Goal: Task Accomplishment & Management: Manage account settings

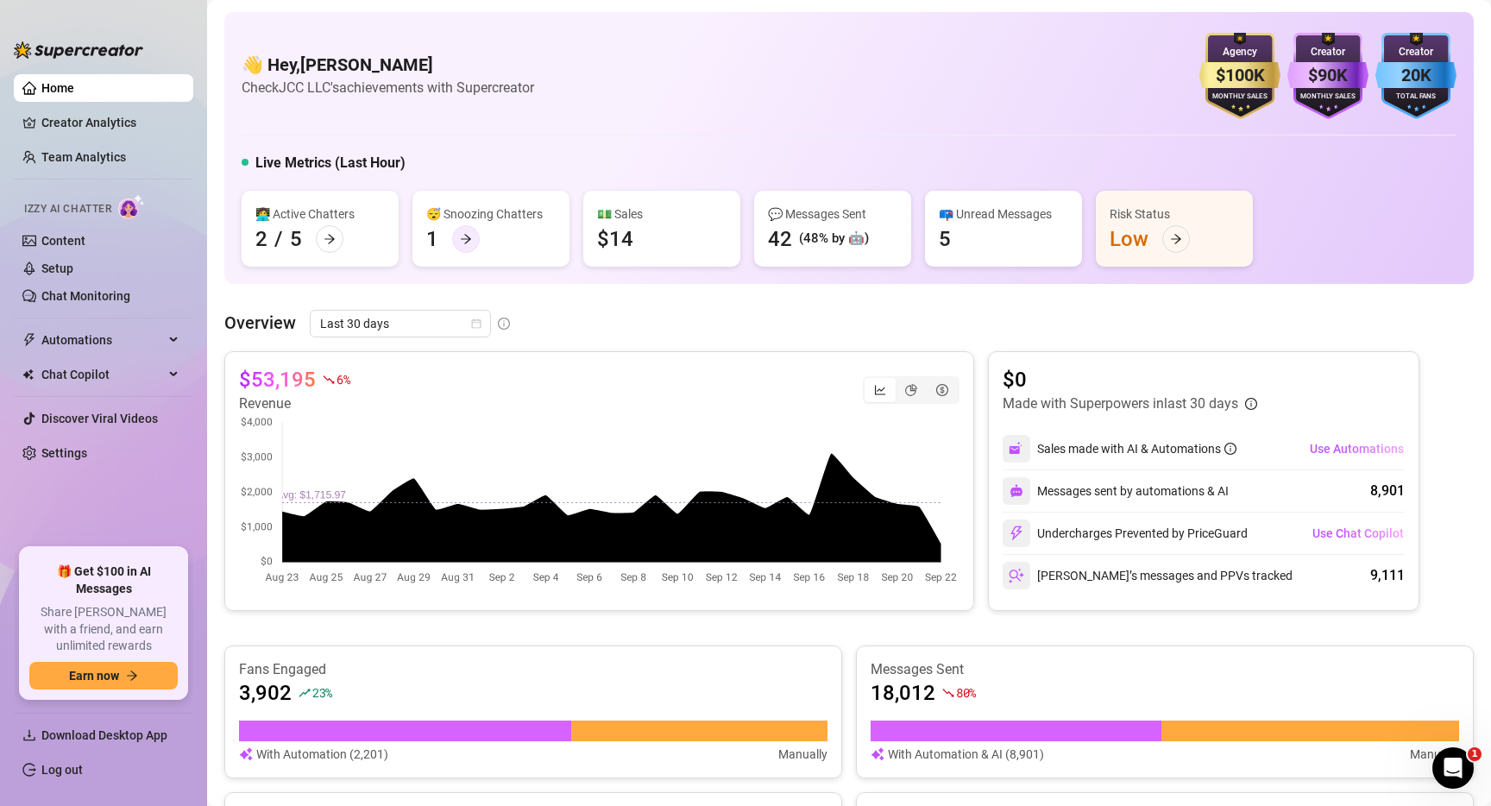
click at [466, 244] on icon "arrow-right" at bounding box center [466, 239] width 12 height 12
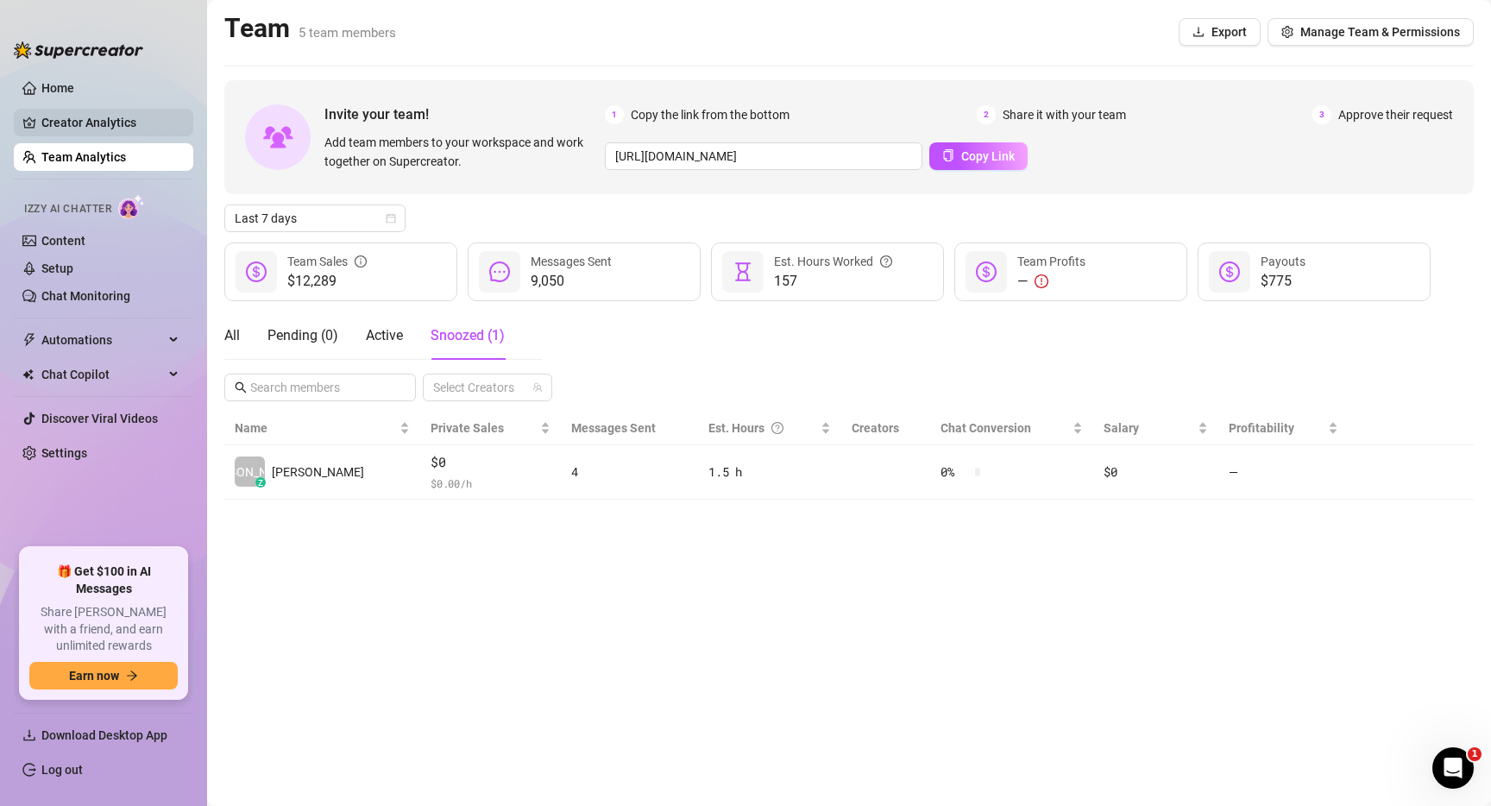
click at [101, 118] on link "Creator Analytics" at bounding box center [110, 123] width 138 height 28
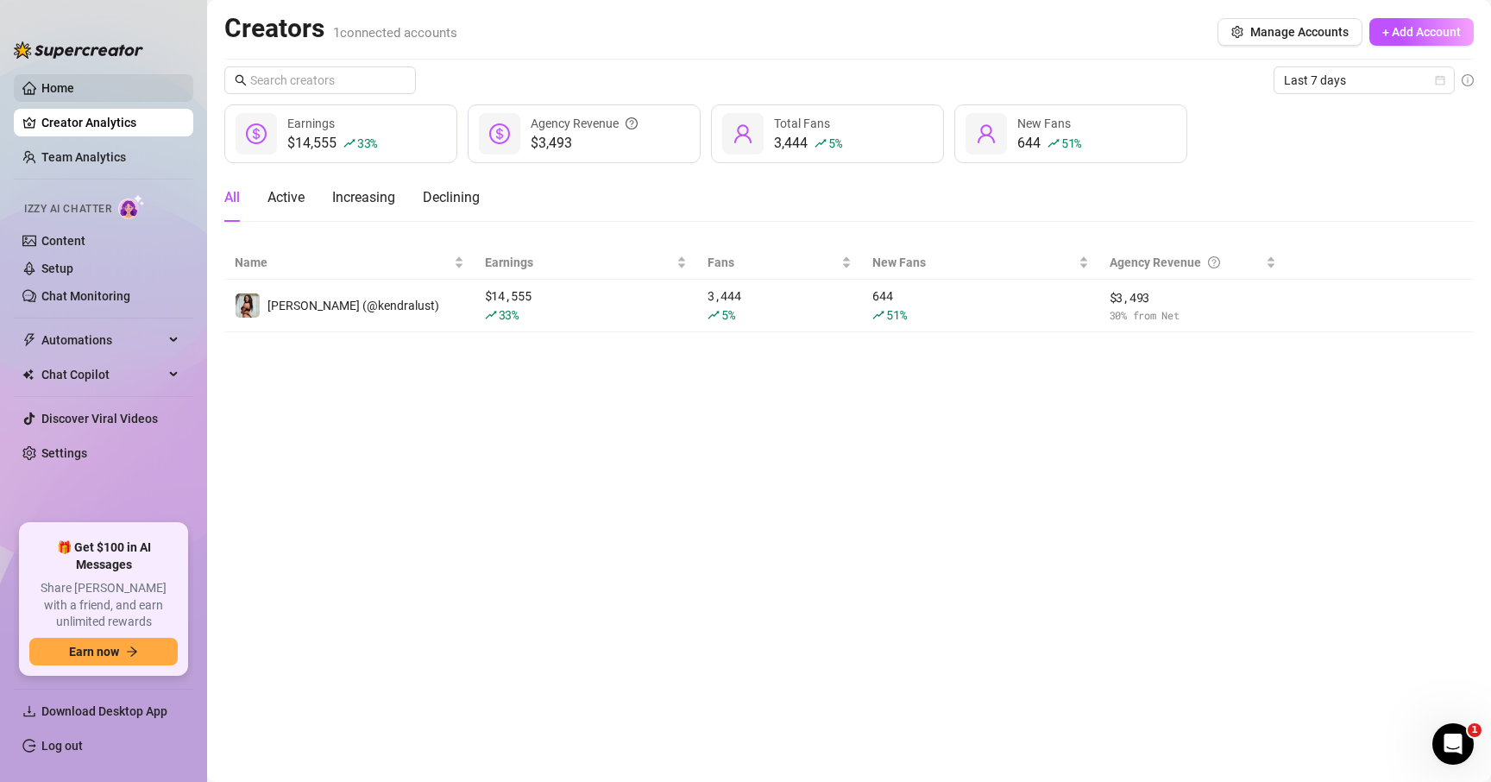
click at [74, 92] on link "Home" at bounding box center [57, 88] width 33 height 14
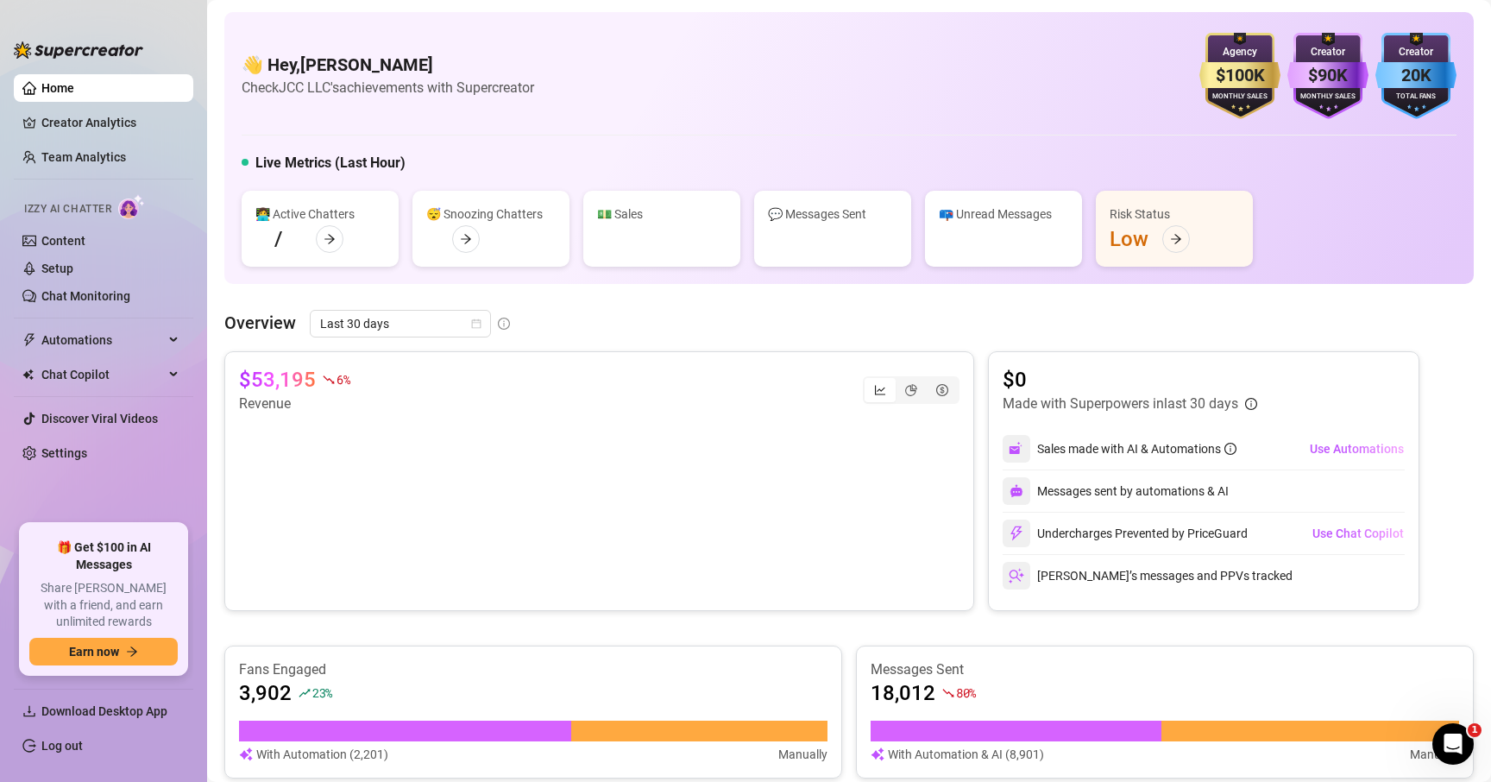
click at [72, 90] on link "Home" at bounding box center [57, 88] width 33 height 14
click at [78, 151] on link "Team Analytics" at bounding box center [83, 157] width 85 height 14
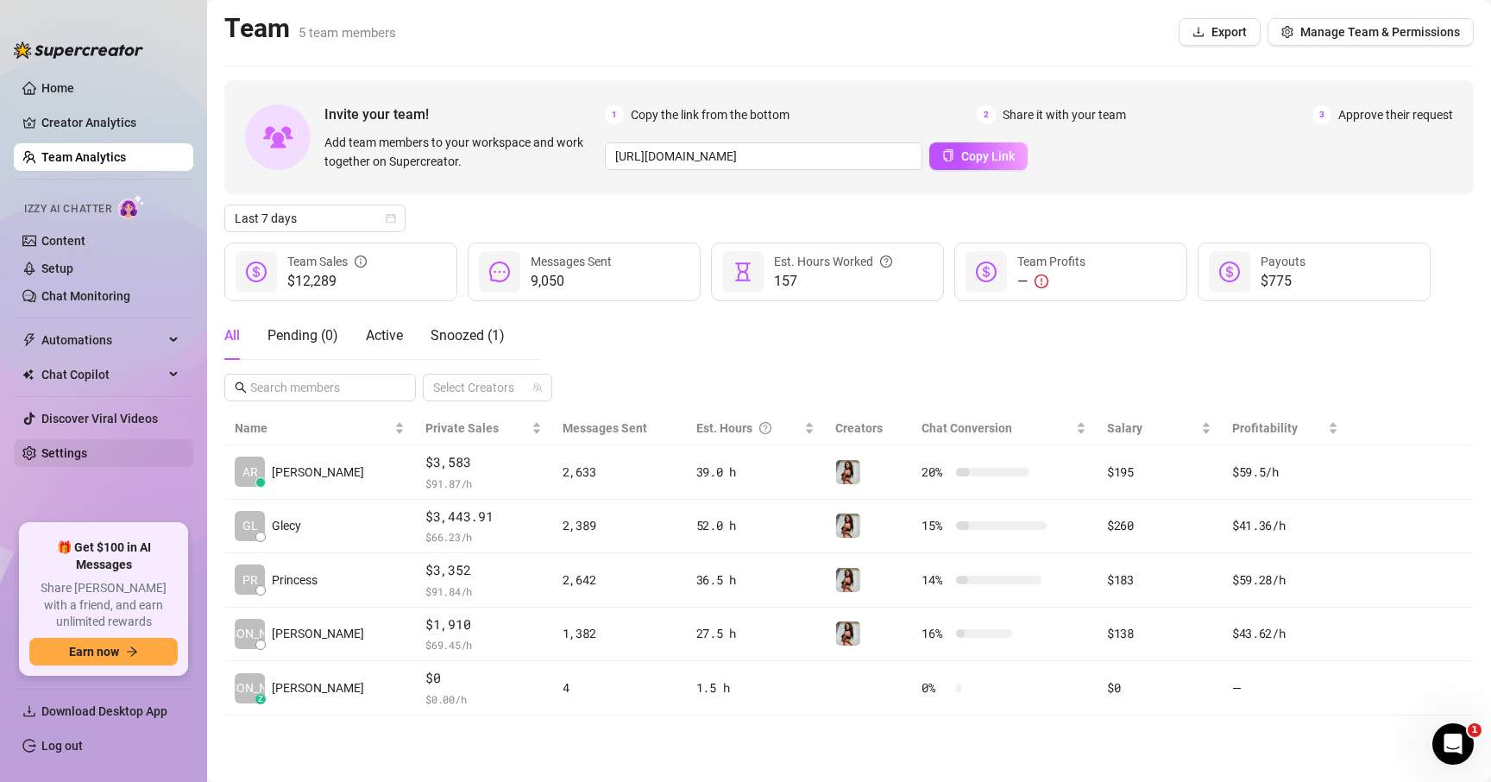
click at [75, 453] on link "Settings" at bounding box center [64, 453] width 46 height 14
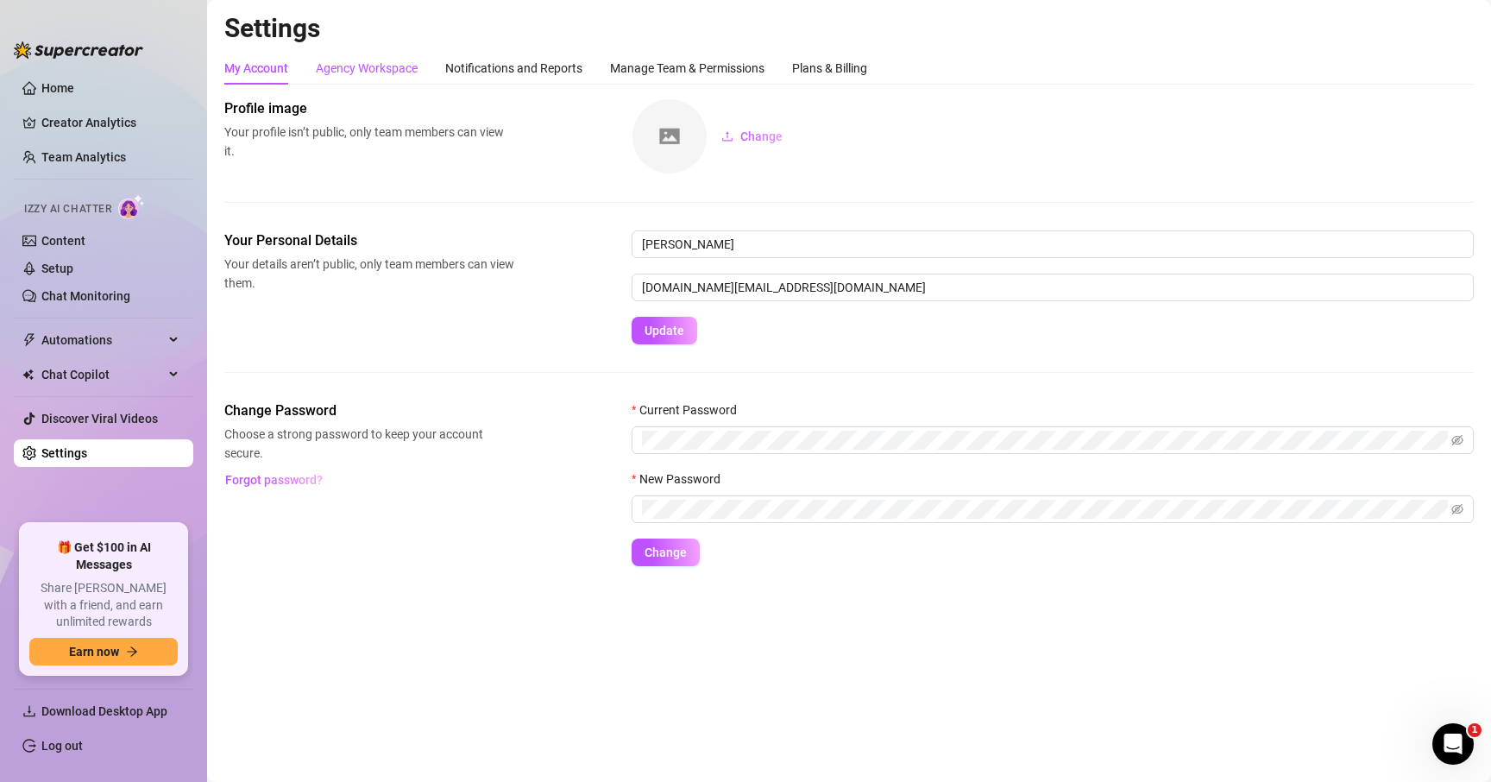
click at [417, 59] on div "Agency Workspace" at bounding box center [367, 68] width 102 height 19
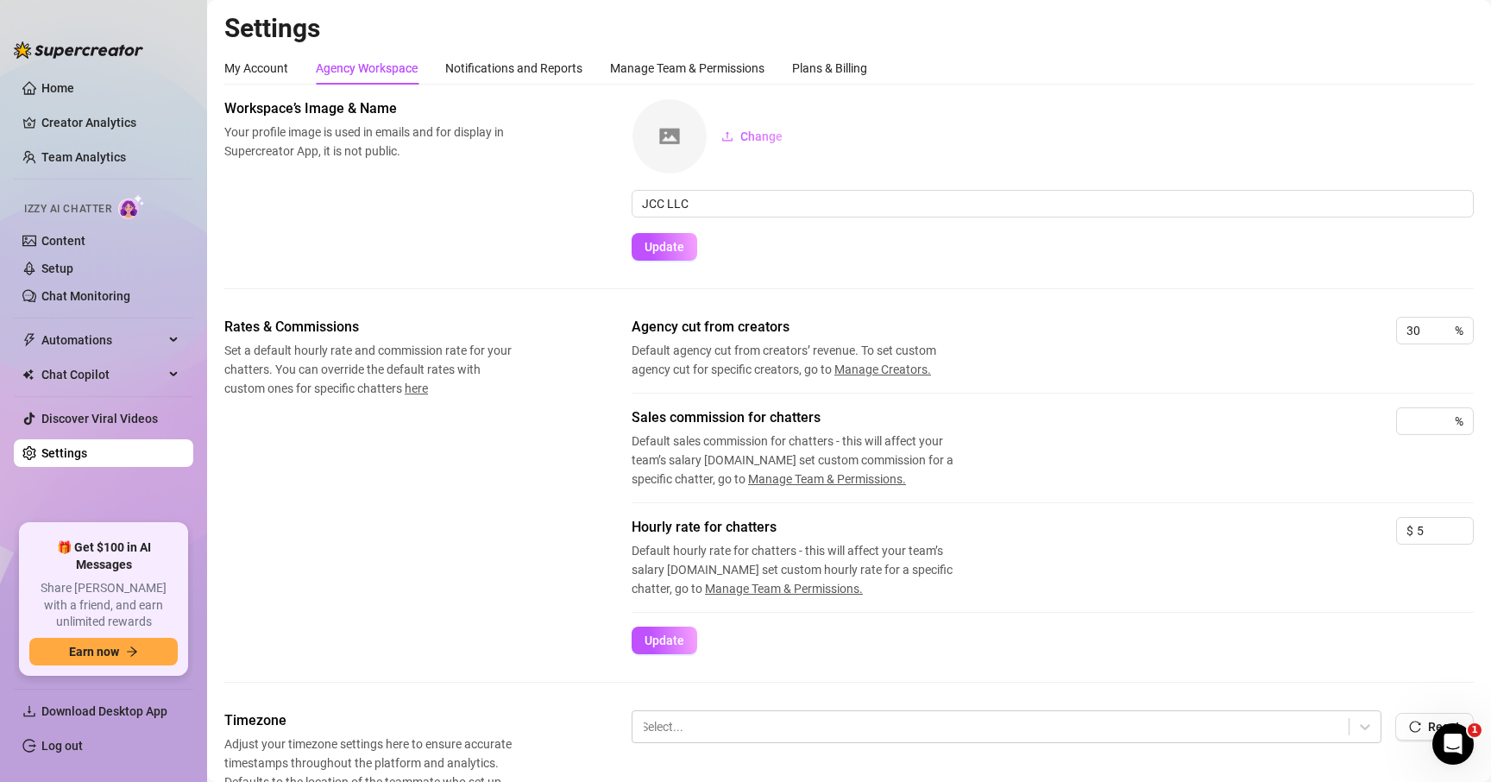
scroll to position [98, 0]
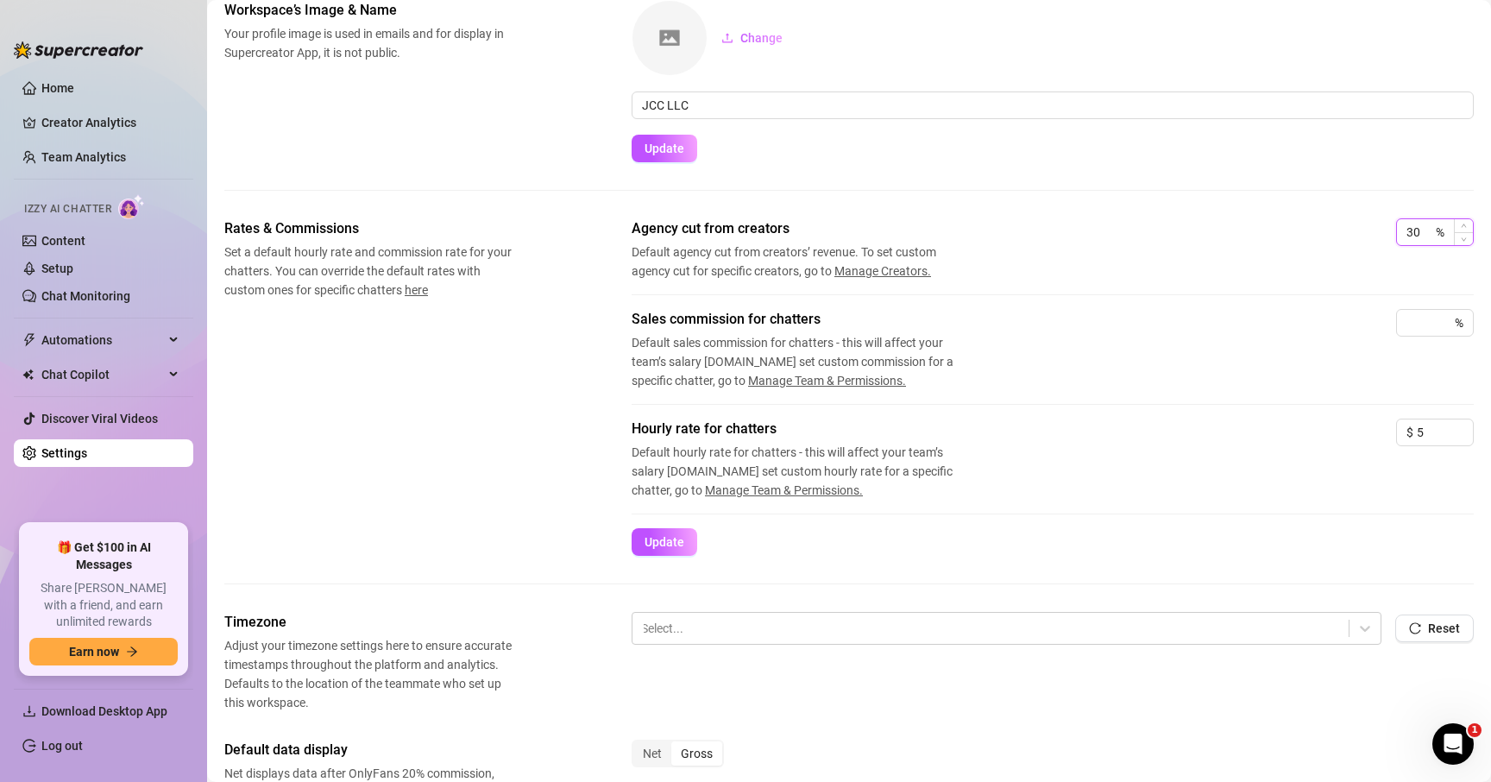
drag, startPoint x: 1425, startPoint y: 228, endPoint x: 1405, endPoint y: 228, distance: 19.8
click at [1405, 228] on div "30 %" at bounding box center [1435, 232] width 78 height 28
type input "37.5"
click at [1299, 237] on div "Agency cut from creators Default agency cut from creators’ revenue. To set cust…" at bounding box center [1053, 249] width 842 height 62
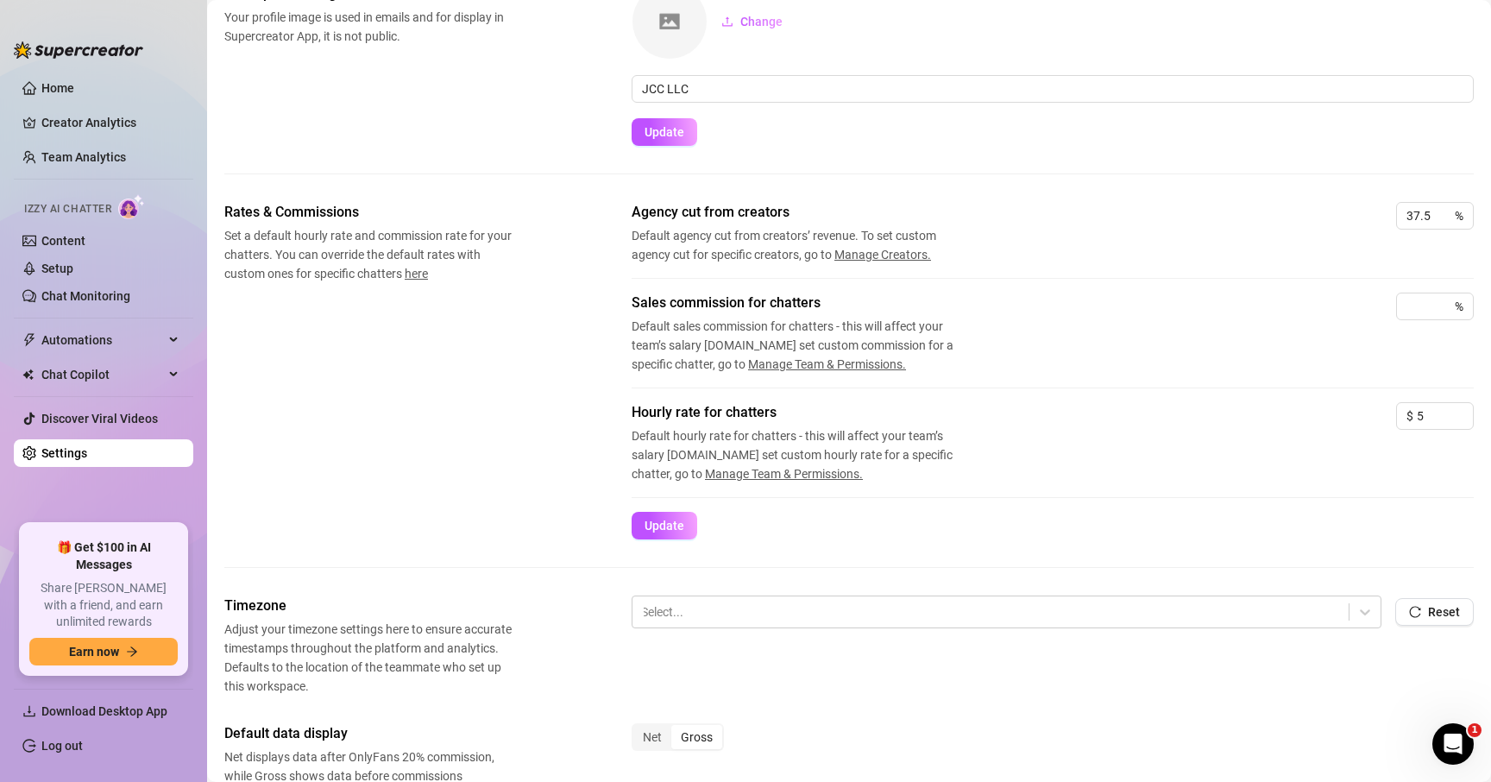
scroll to position [116, 0]
click at [686, 519] on button "Update" at bounding box center [665, 524] width 66 height 28
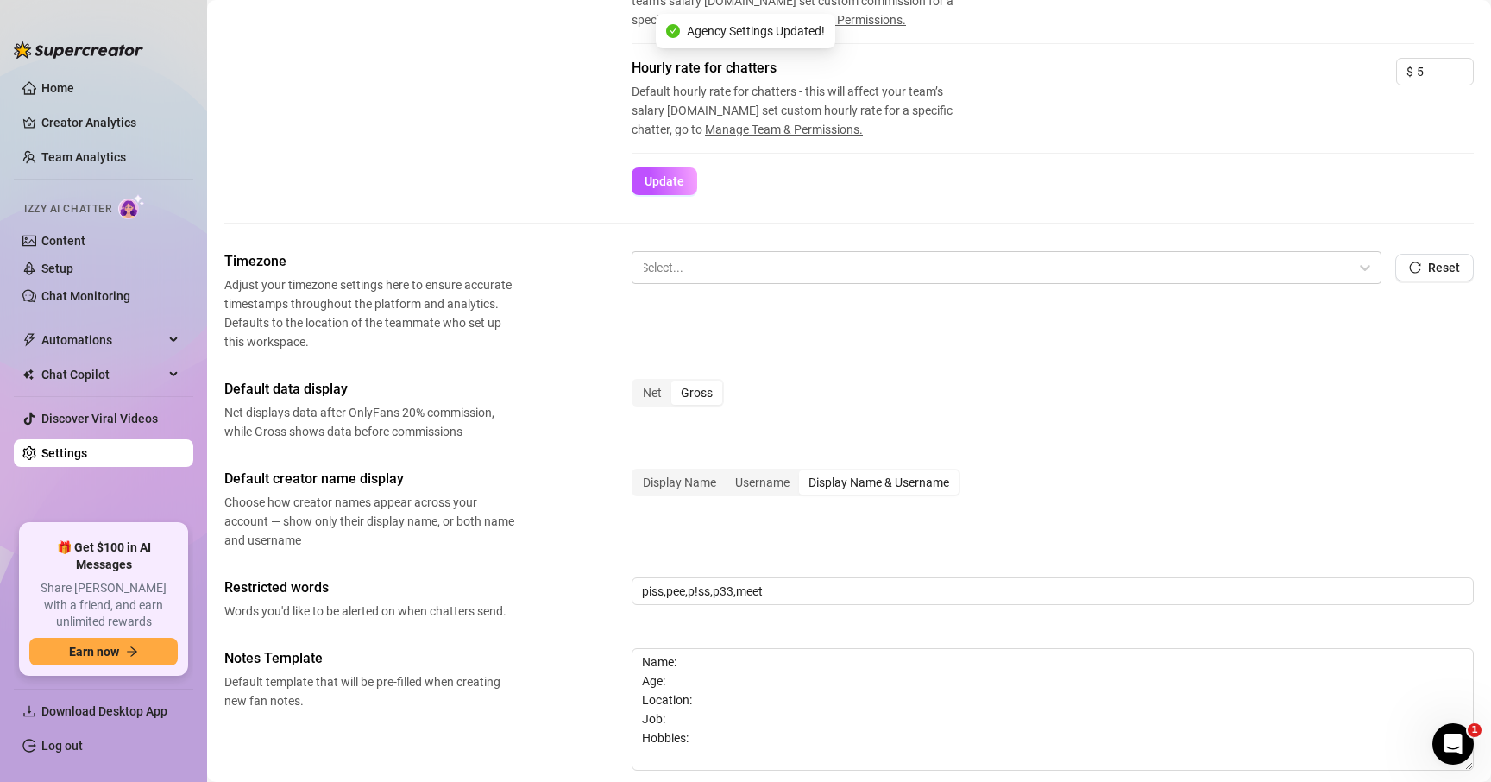
scroll to position [471, 0]
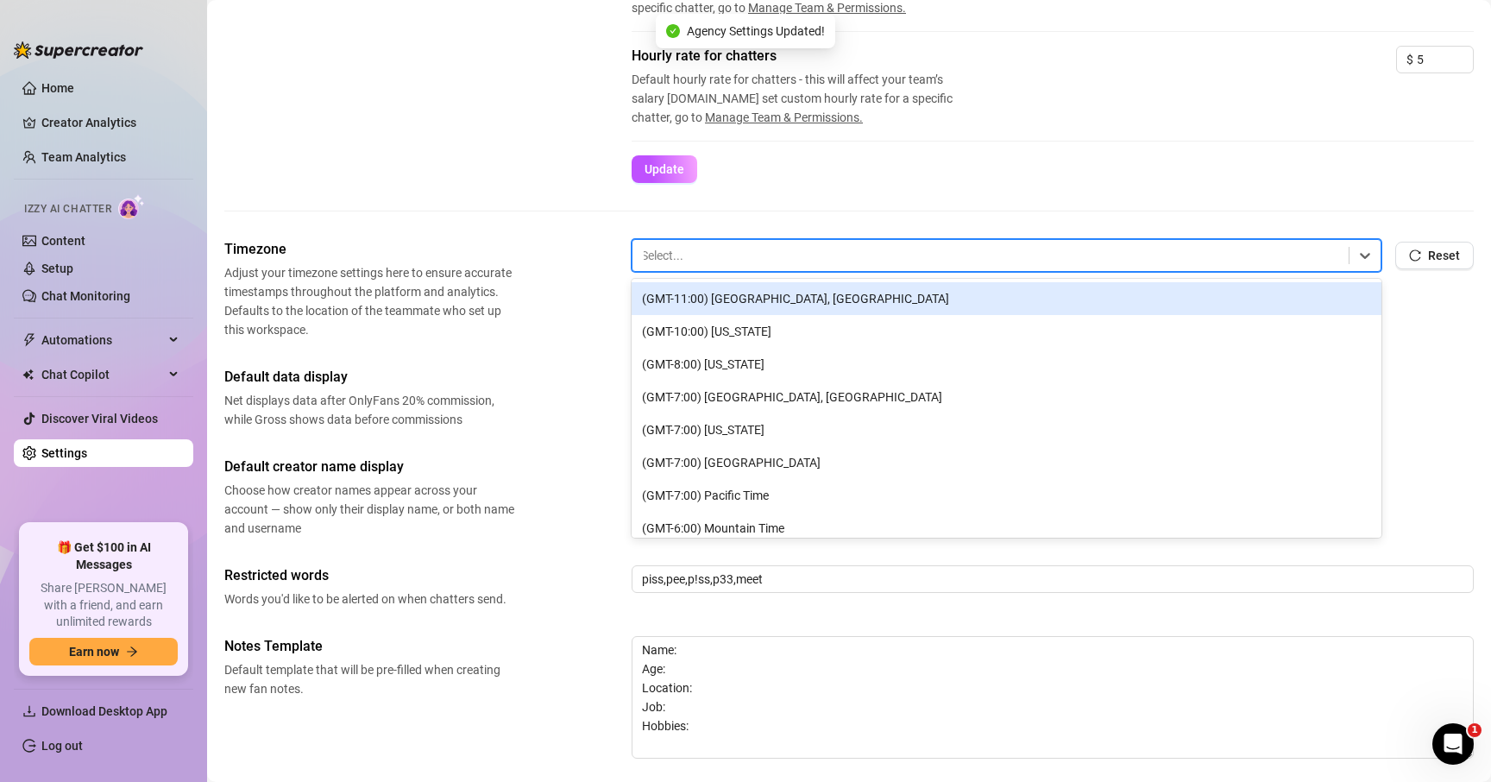
click at [1279, 253] on div at bounding box center [990, 255] width 699 height 22
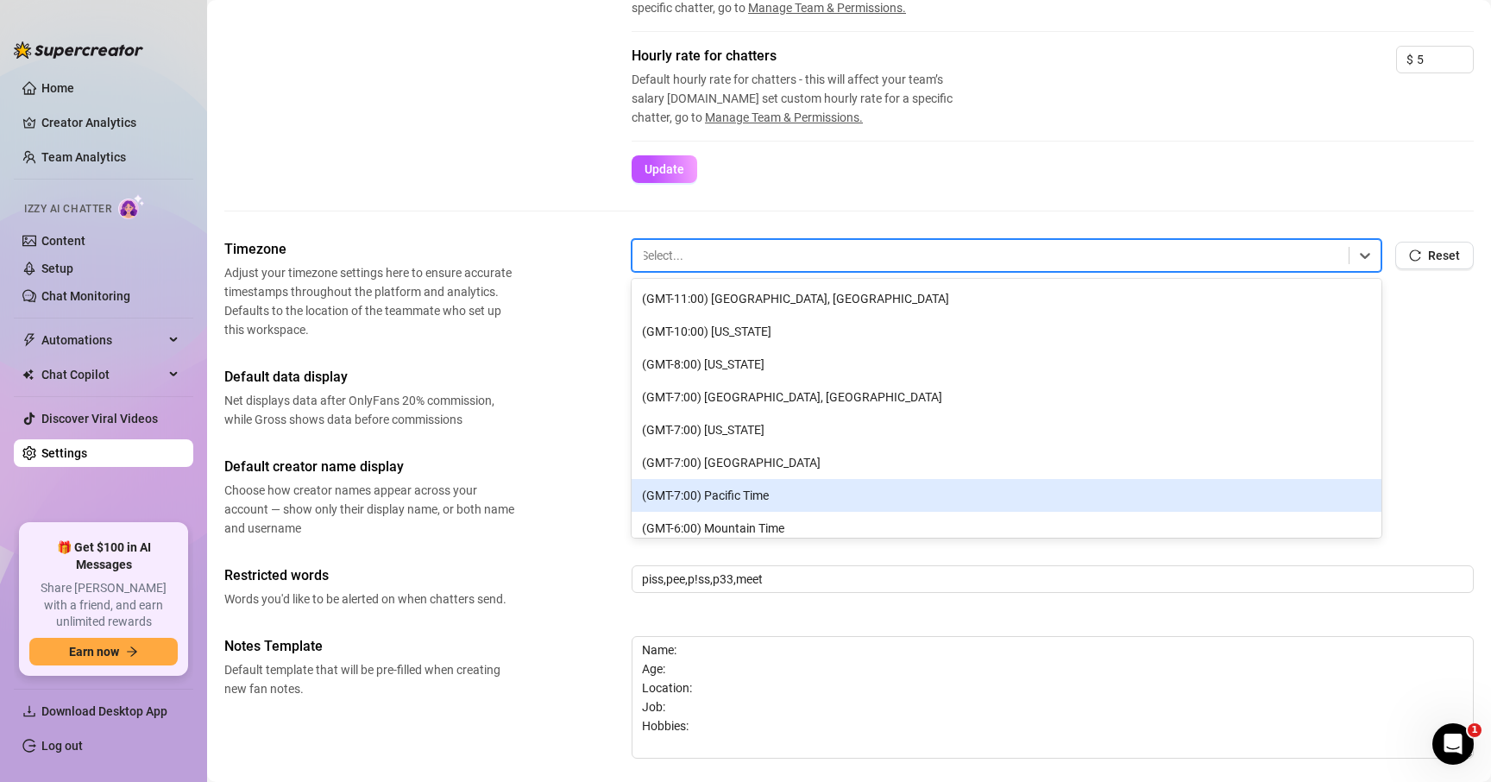
click at [726, 487] on div "(GMT-7:00) Pacific Time" at bounding box center [1007, 495] width 750 height 33
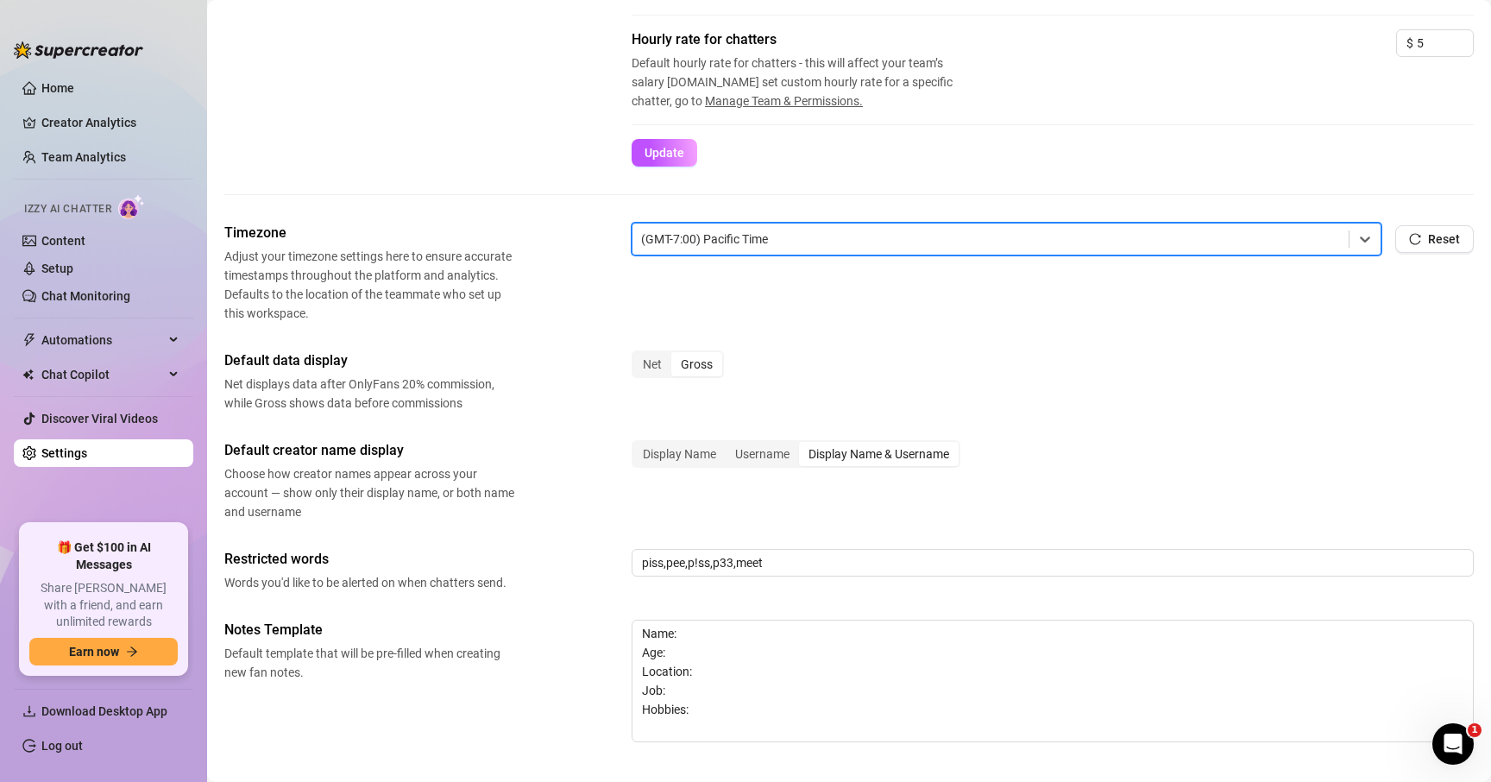
scroll to position [499, 0]
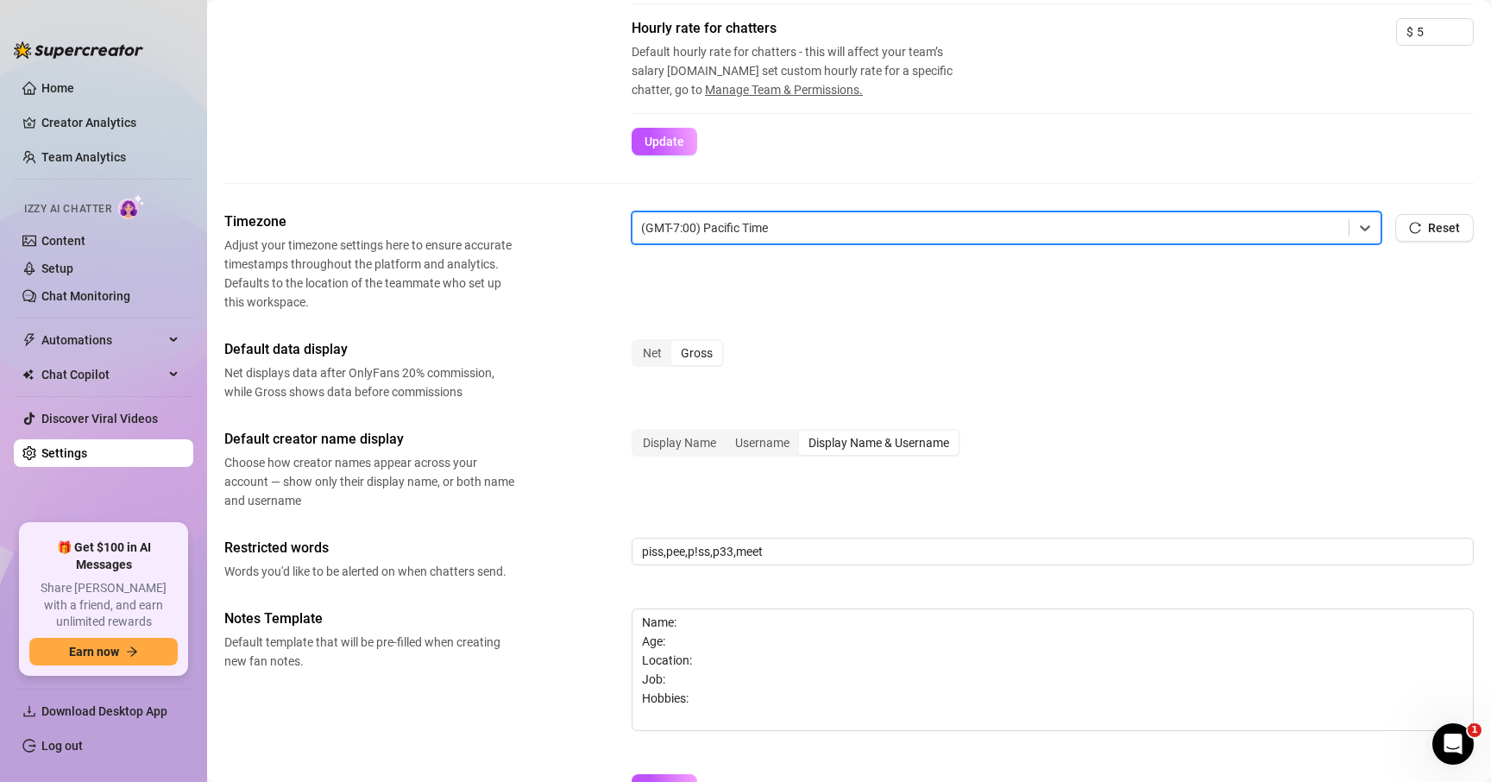
click at [1019, 349] on div "Net Gross" at bounding box center [1053, 360] width 842 height 43
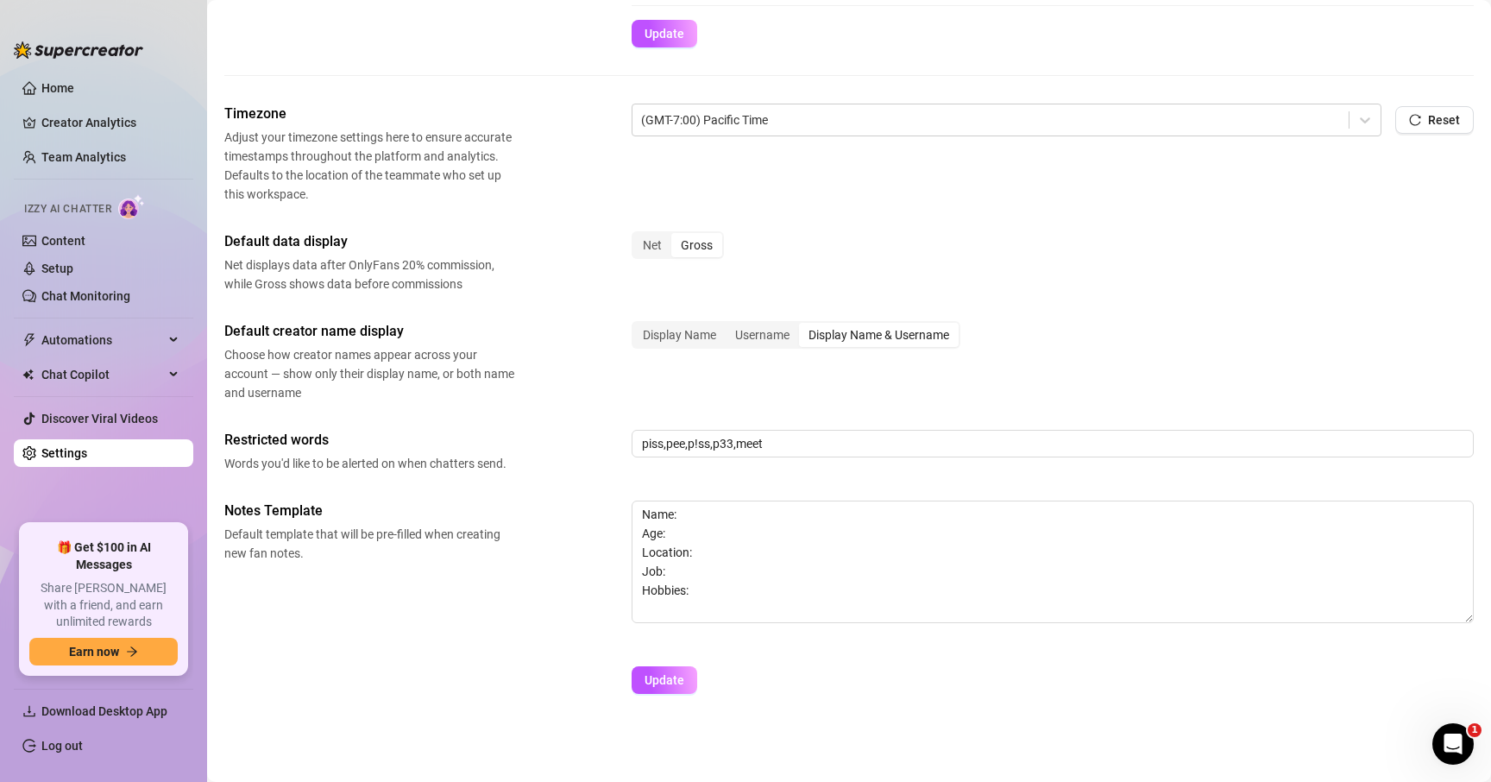
scroll to position [607, 0]
click at [840, 442] on input "piss,pee,p!ss,p33,meet" at bounding box center [1053, 444] width 842 height 28
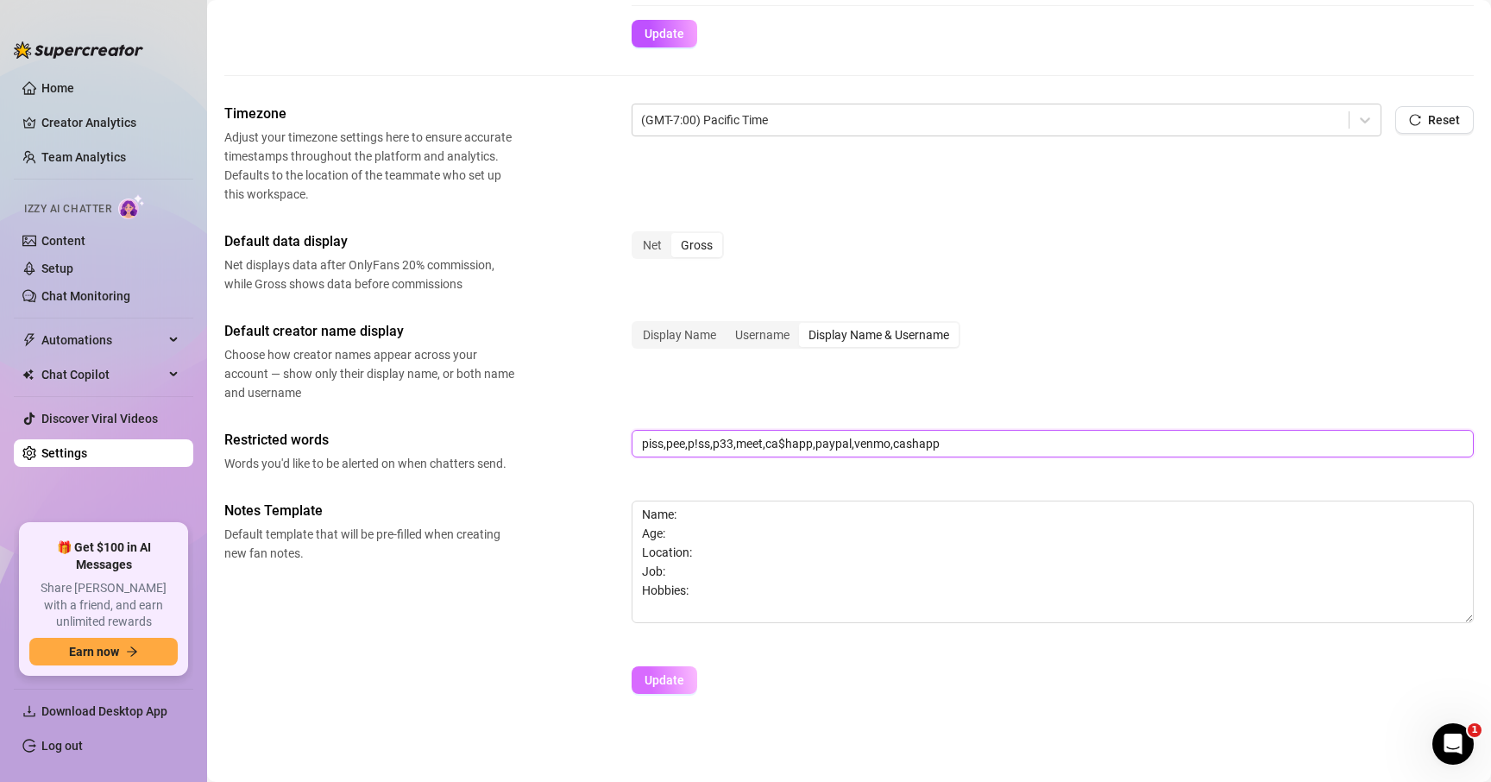
type input "piss,pee,p!ss,p33,meet,ca$happ,paypal,venmo,cashapp"
click at [678, 680] on span "Update" at bounding box center [665, 680] width 40 height 14
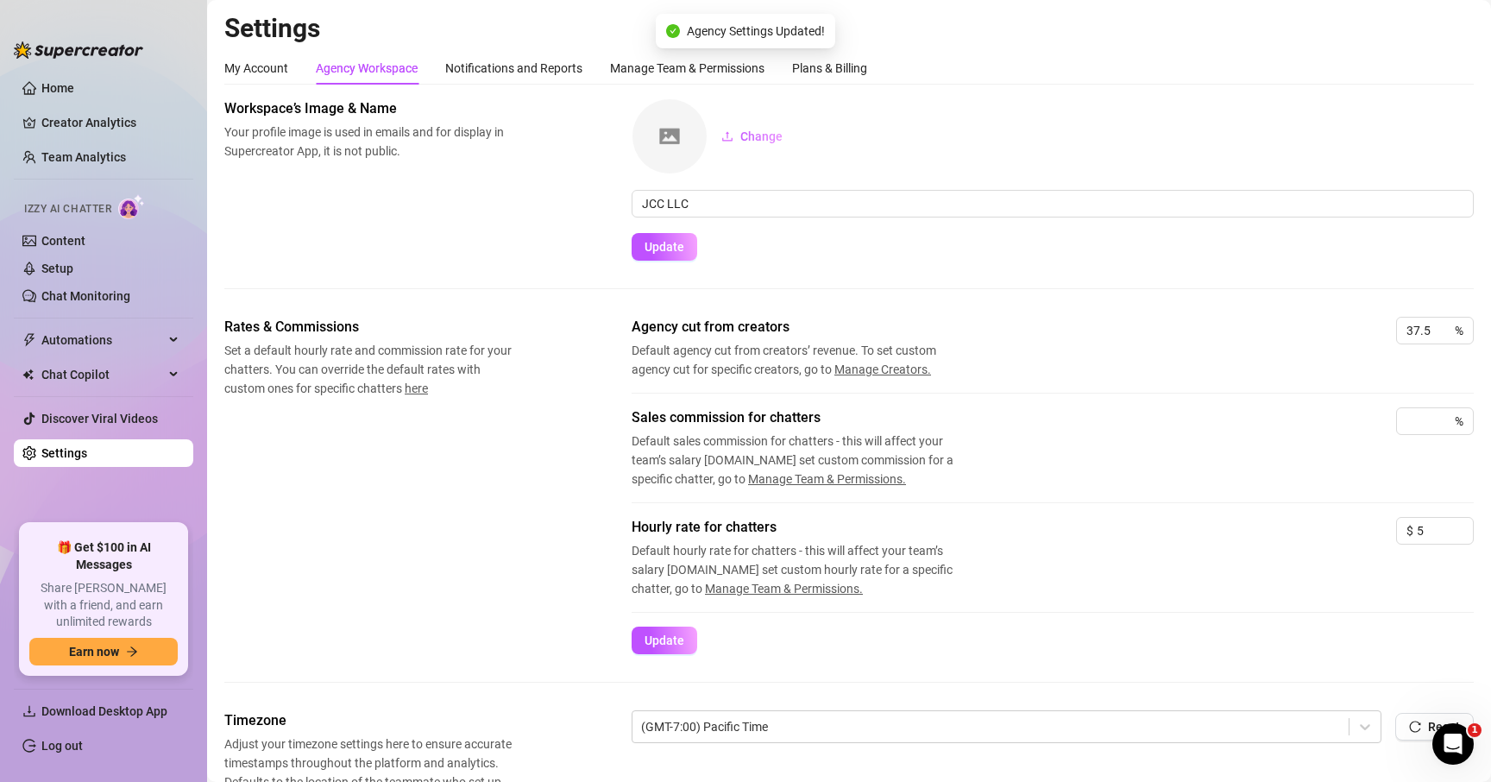
scroll to position [0, 0]
click at [479, 72] on div "Notifications and Reports" at bounding box center [513, 68] width 137 height 19
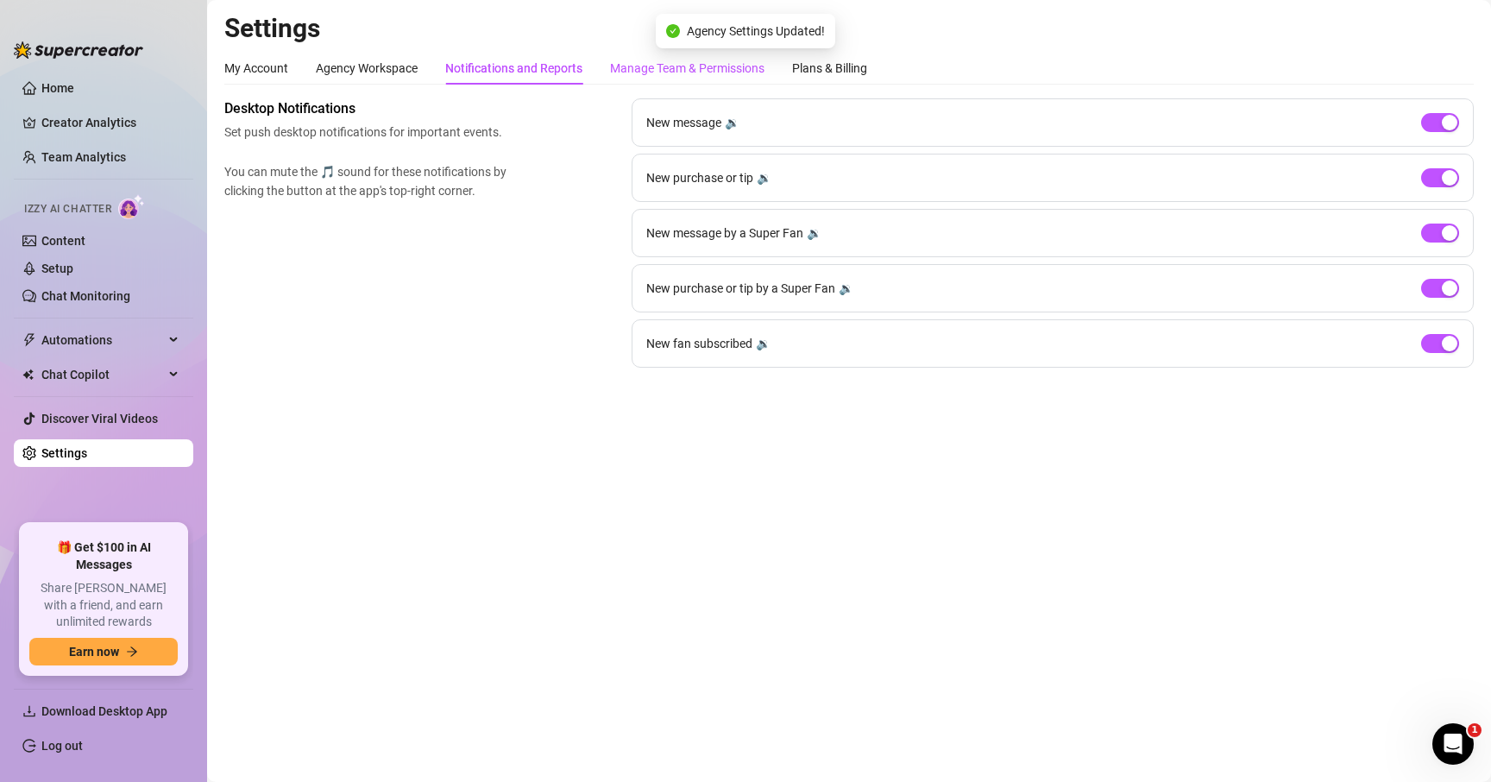
click at [675, 68] on div "Manage Team & Permissions" at bounding box center [687, 68] width 154 height 19
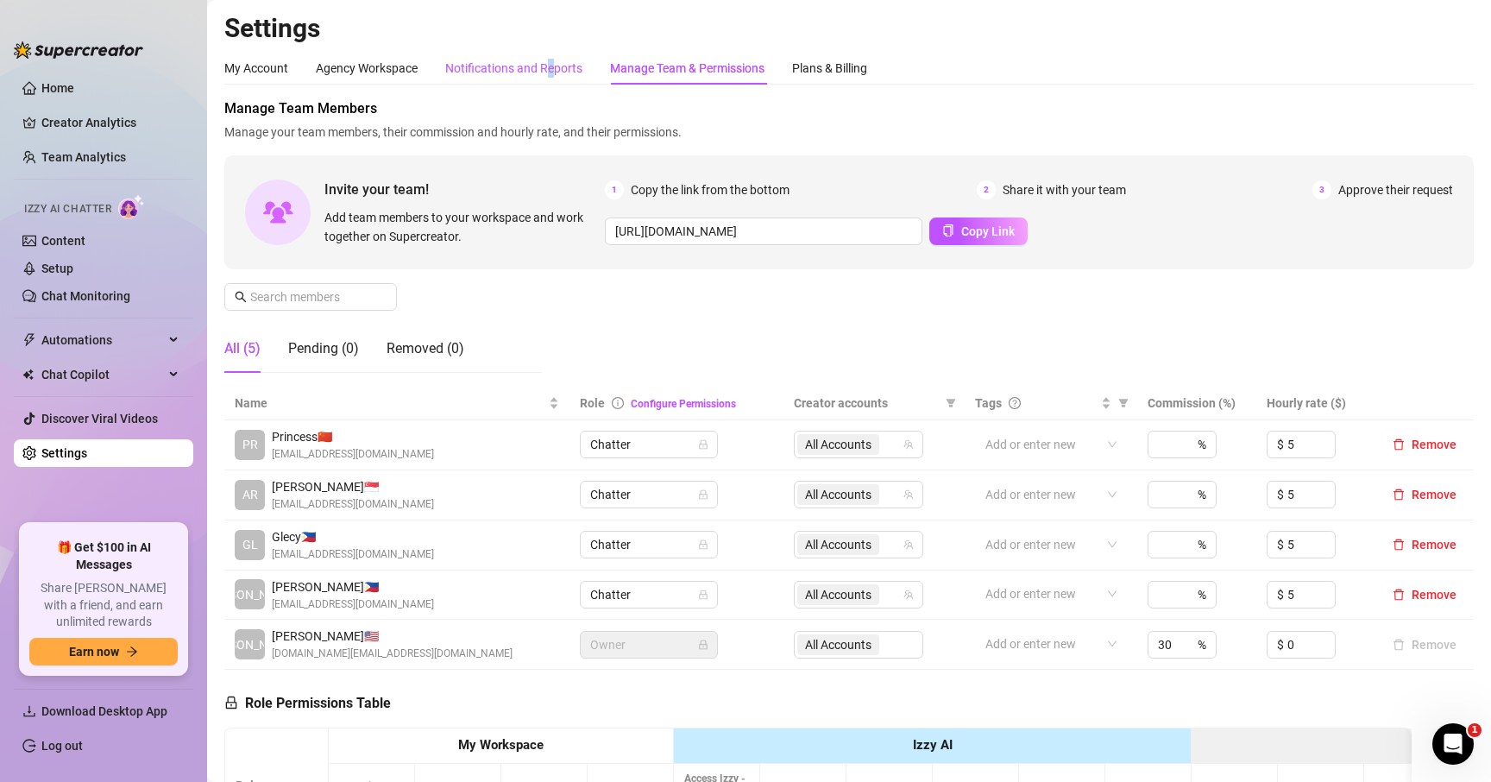
click at [552, 72] on div "Notifications and Reports" at bounding box center [513, 68] width 137 height 19
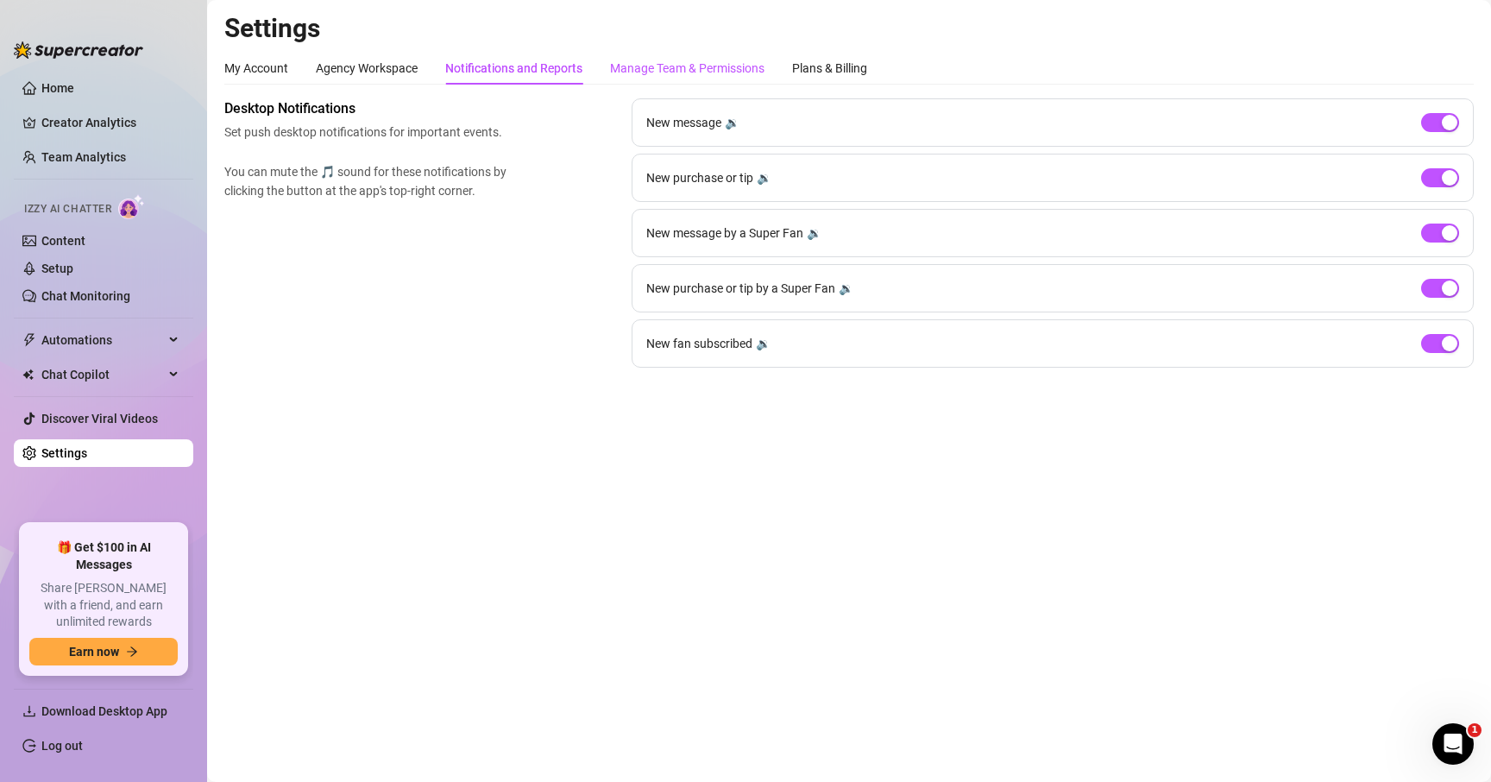
click at [737, 69] on div "Manage Team & Permissions" at bounding box center [687, 68] width 154 height 19
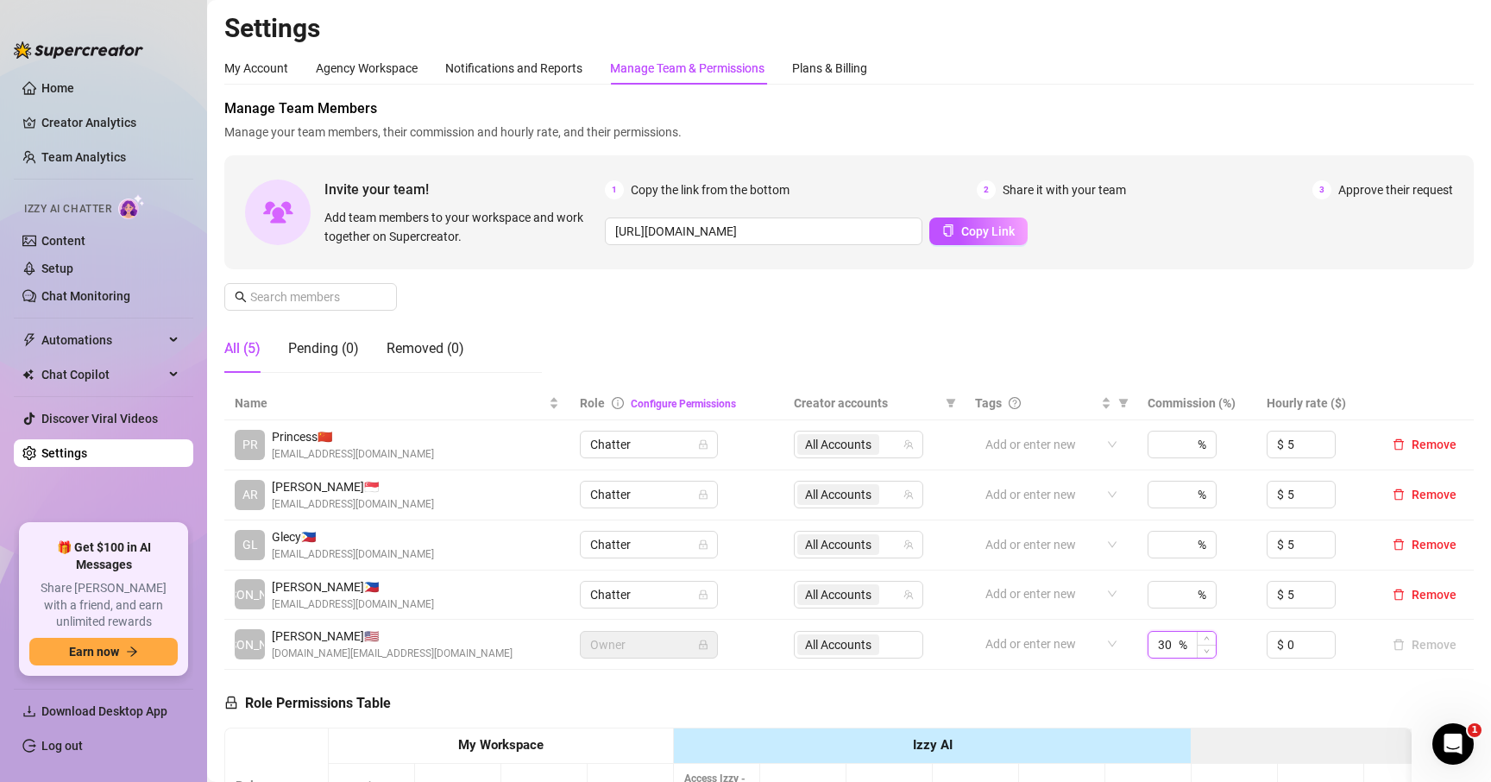
click at [1170, 635] on input "30" at bounding box center [1166, 645] width 17 height 26
type input "37.5"
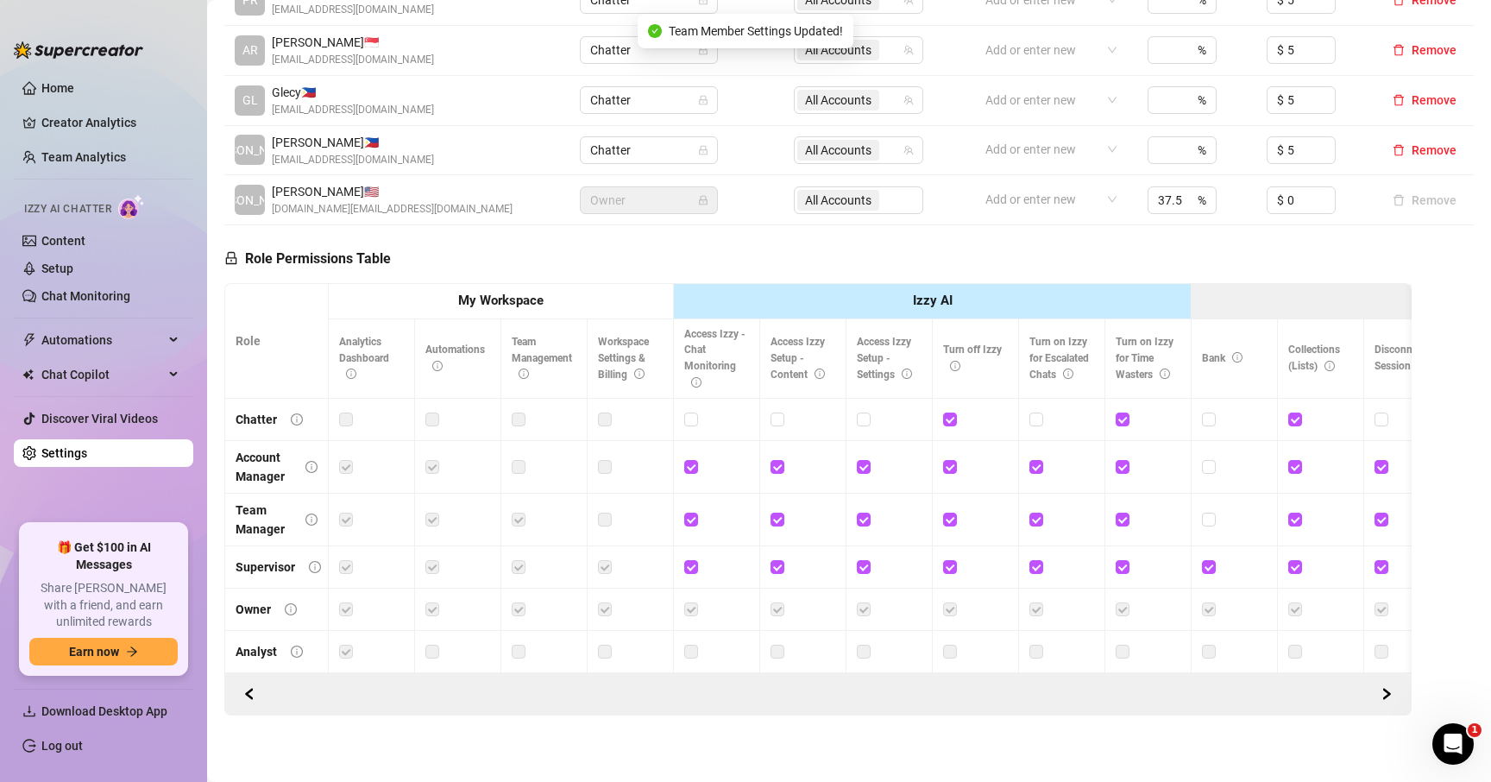
scroll to position [443, 0]
click at [71, 238] on link "Content" at bounding box center [63, 241] width 44 height 14
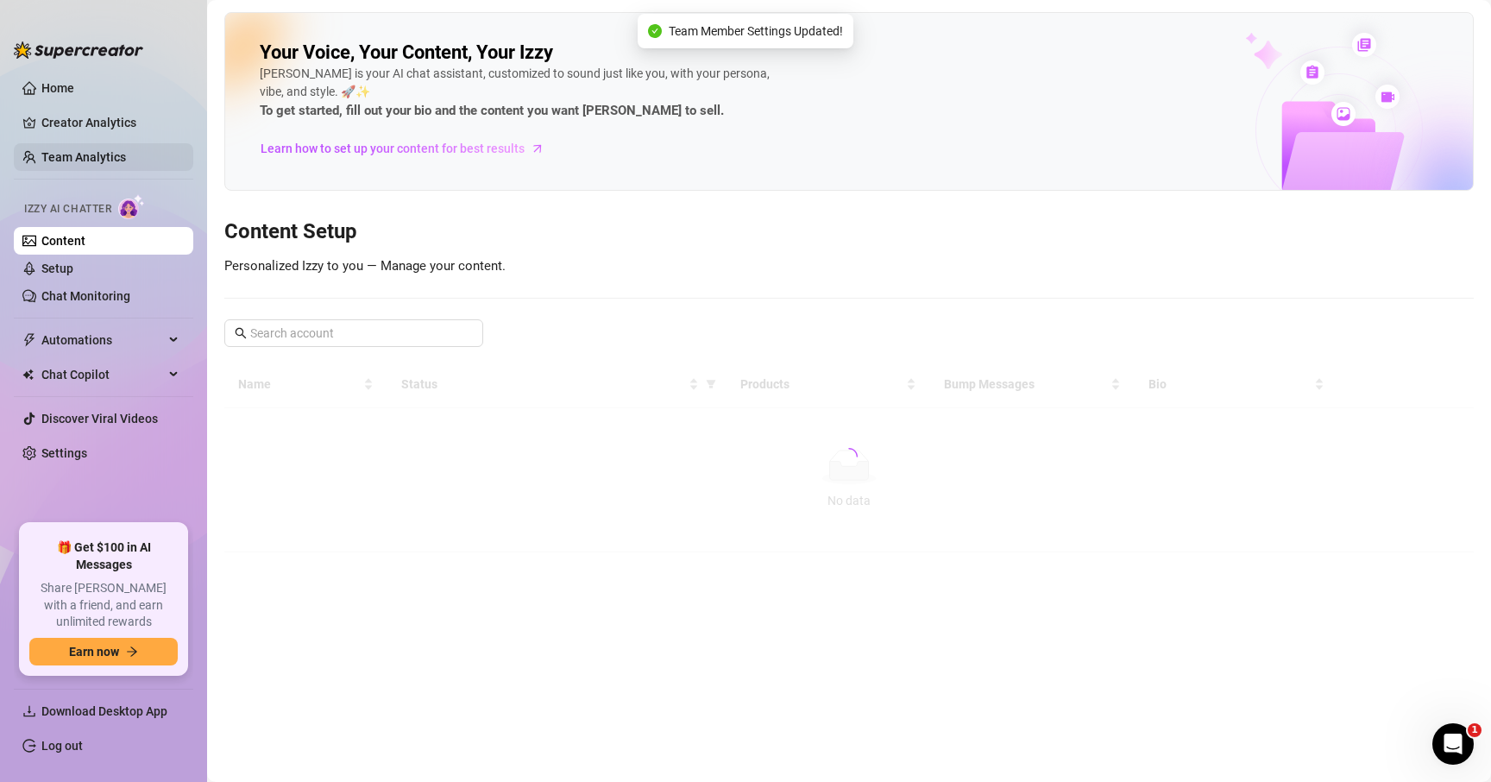
click at [81, 151] on link "Team Analytics" at bounding box center [83, 157] width 85 height 14
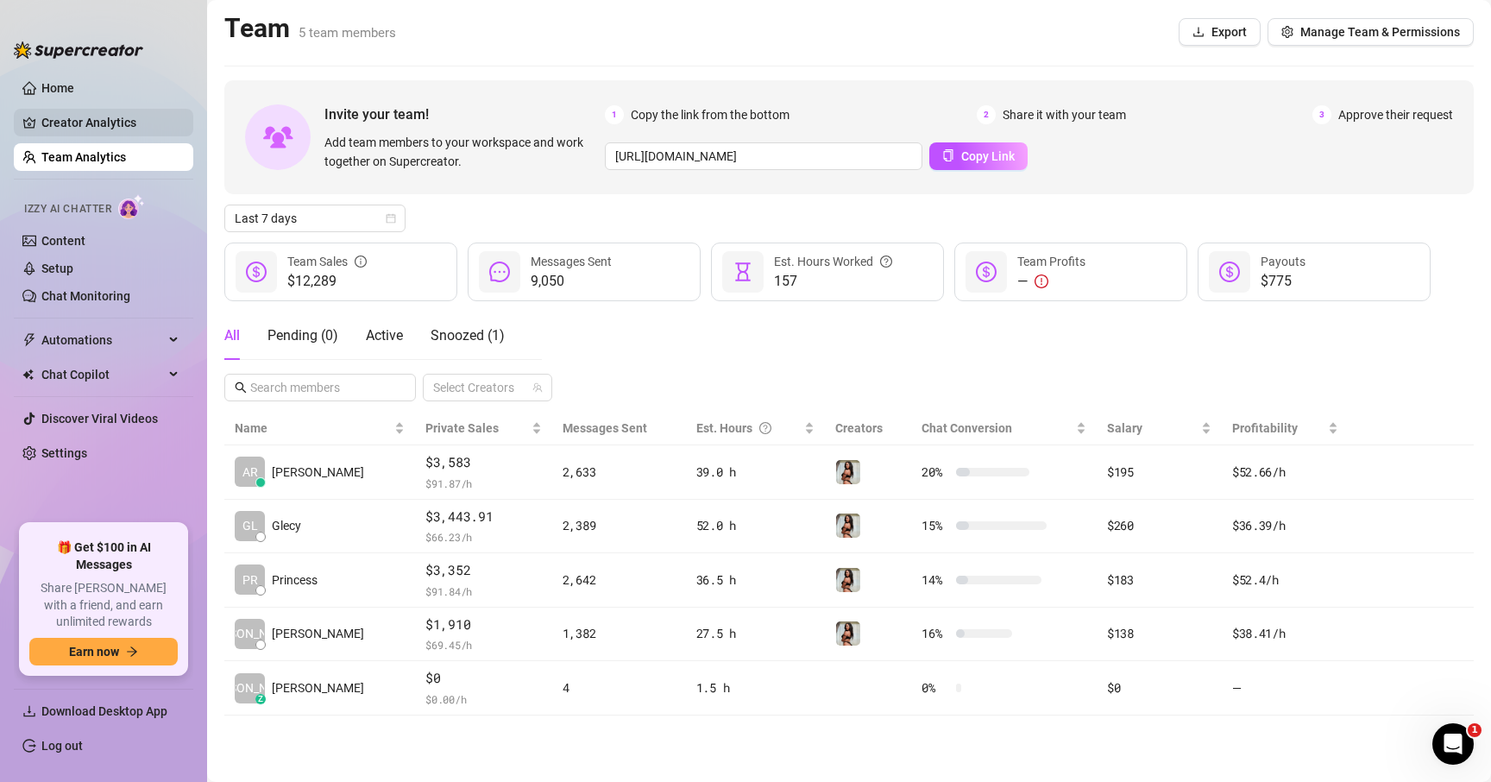
click at [71, 120] on link "Creator Analytics" at bounding box center [110, 123] width 138 height 28
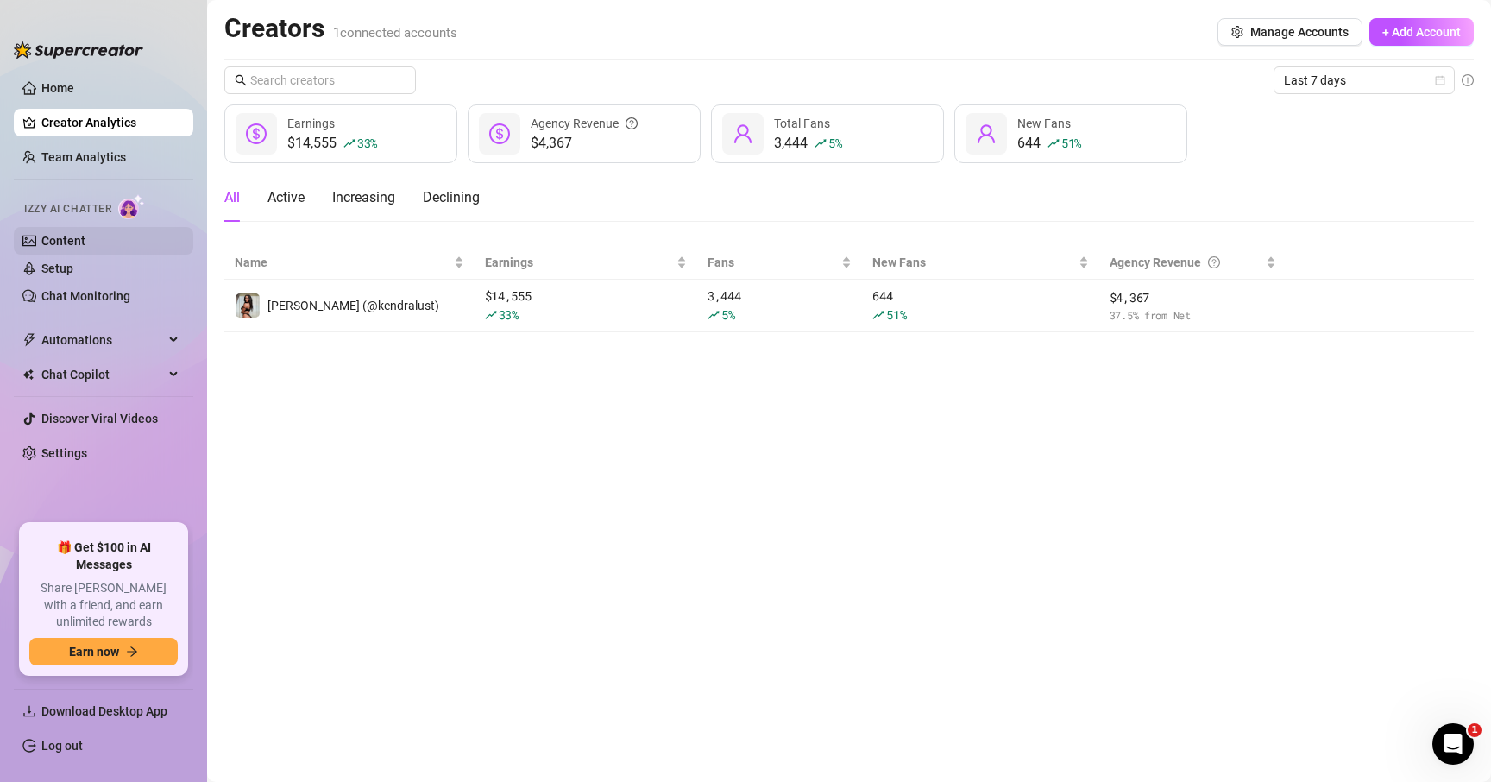
click at [69, 234] on link "Content" at bounding box center [63, 241] width 44 height 14
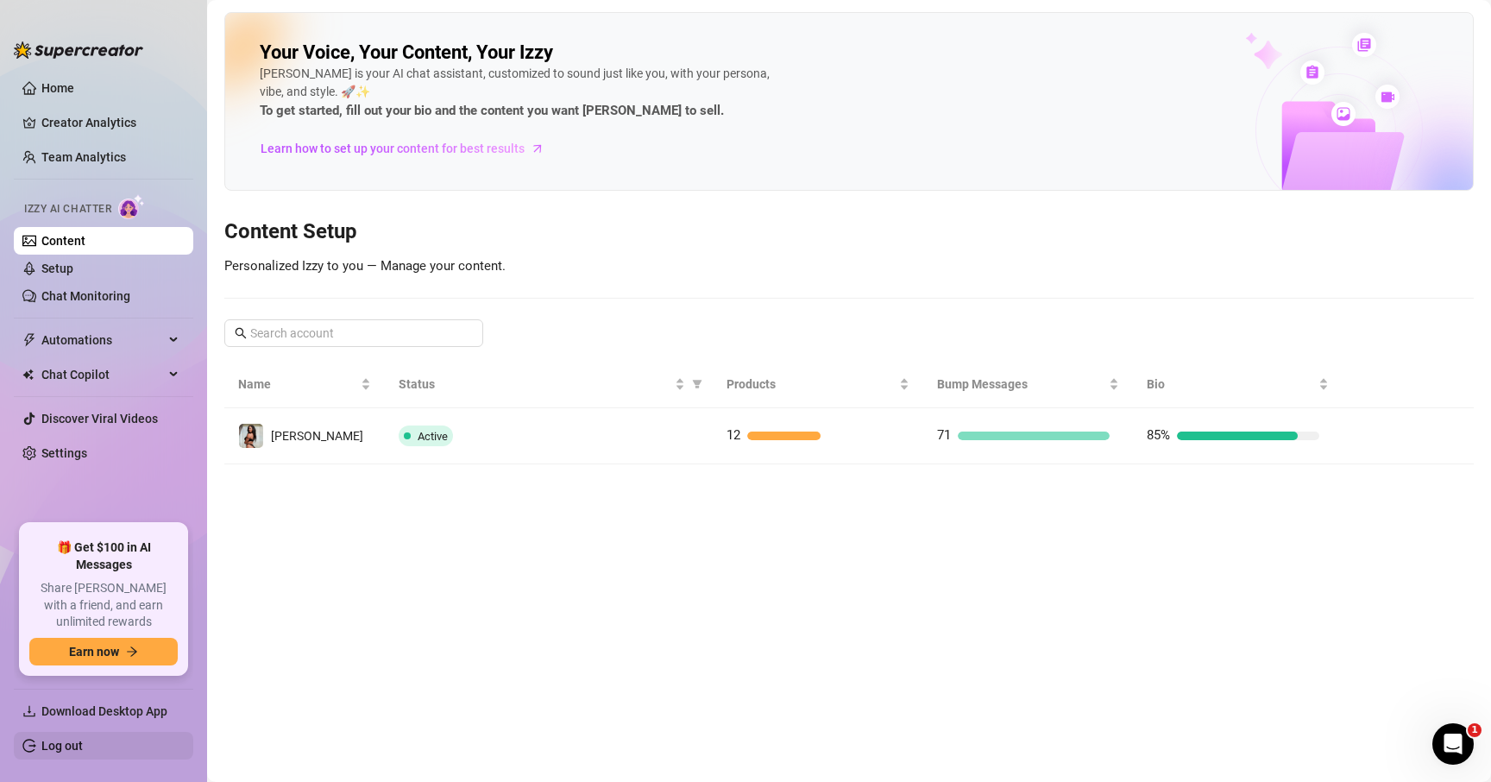
click at [41, 739] on link "Log out" at bounding box center [61, 746] width 41 height 14
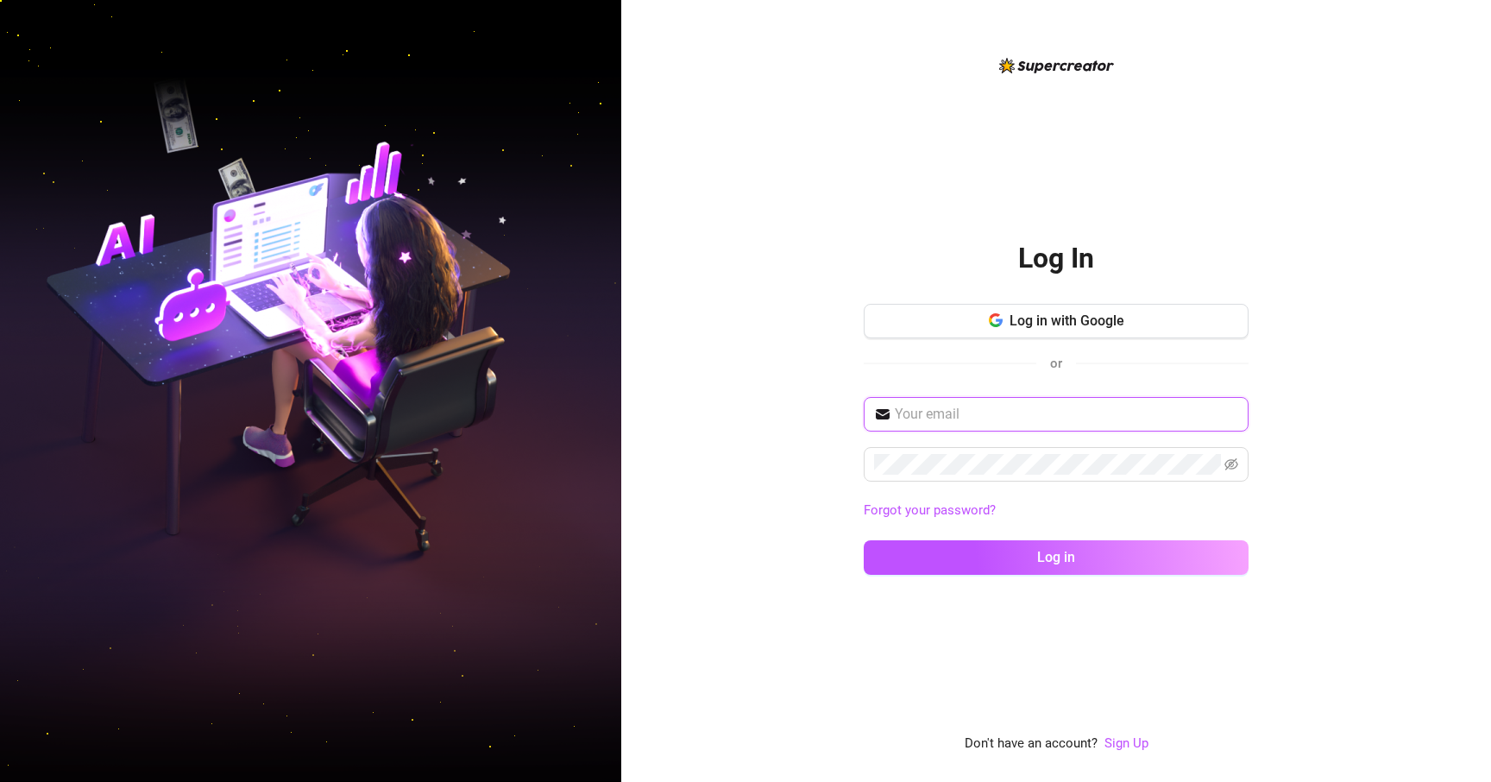
type input "[EMAIL_ADDRESS][DOMAIN_NAME]"
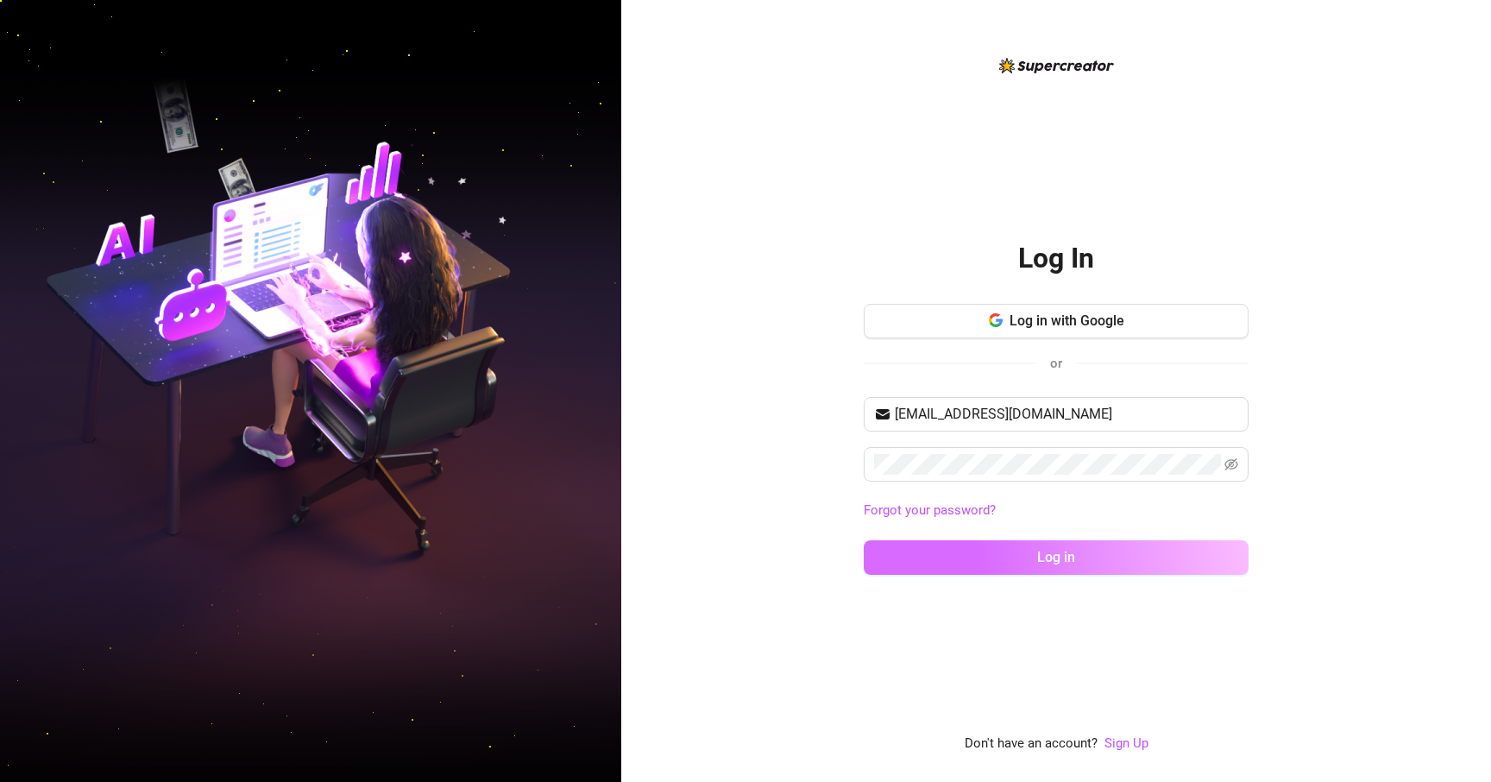
click at [1037, 564] on span "Log in" at bounding box center [1056, 557] width 38 height 16
